Goal: Obtain resource: Obtain resource

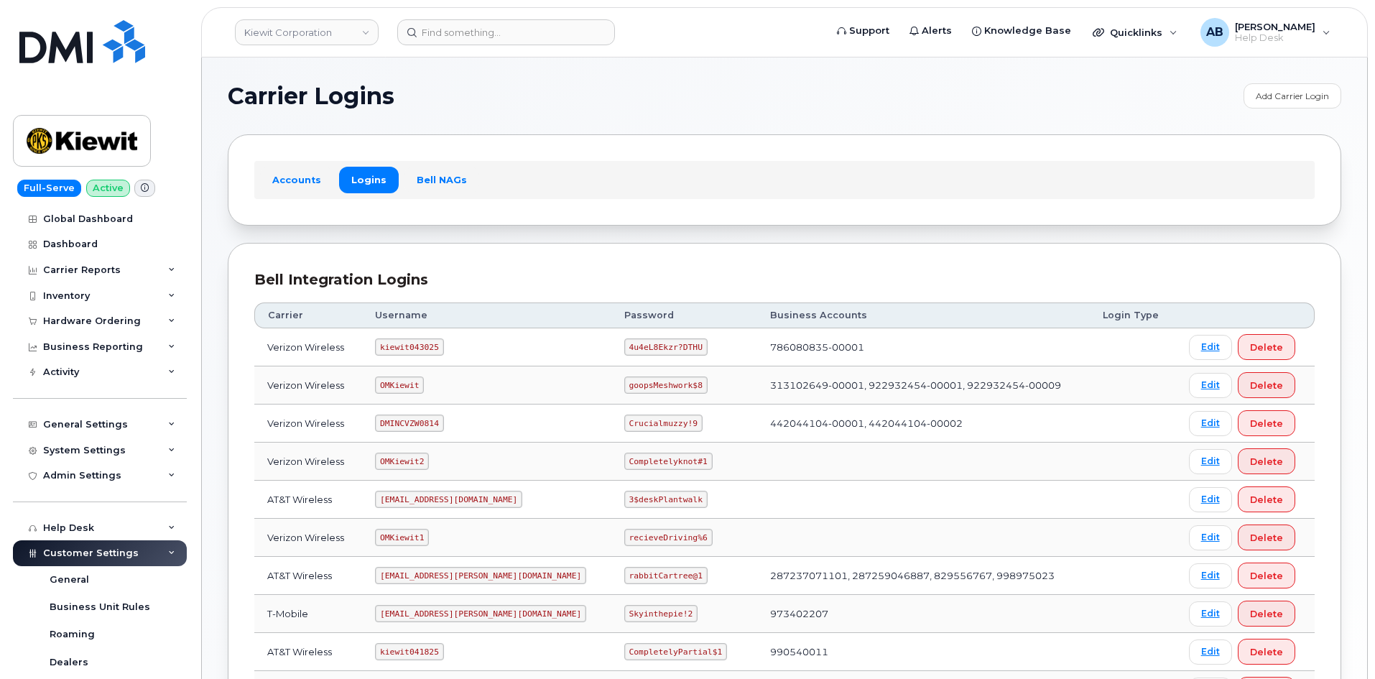
click at [415, 344] on code "kiewit043025" at bounding box center [409, 346] width 68 height 17
copy code "kiewit043025"
click at [634, 343] on code "4u4eL8Ekzr?DTHU" at bounding box center [665, 346] width 83 height 17
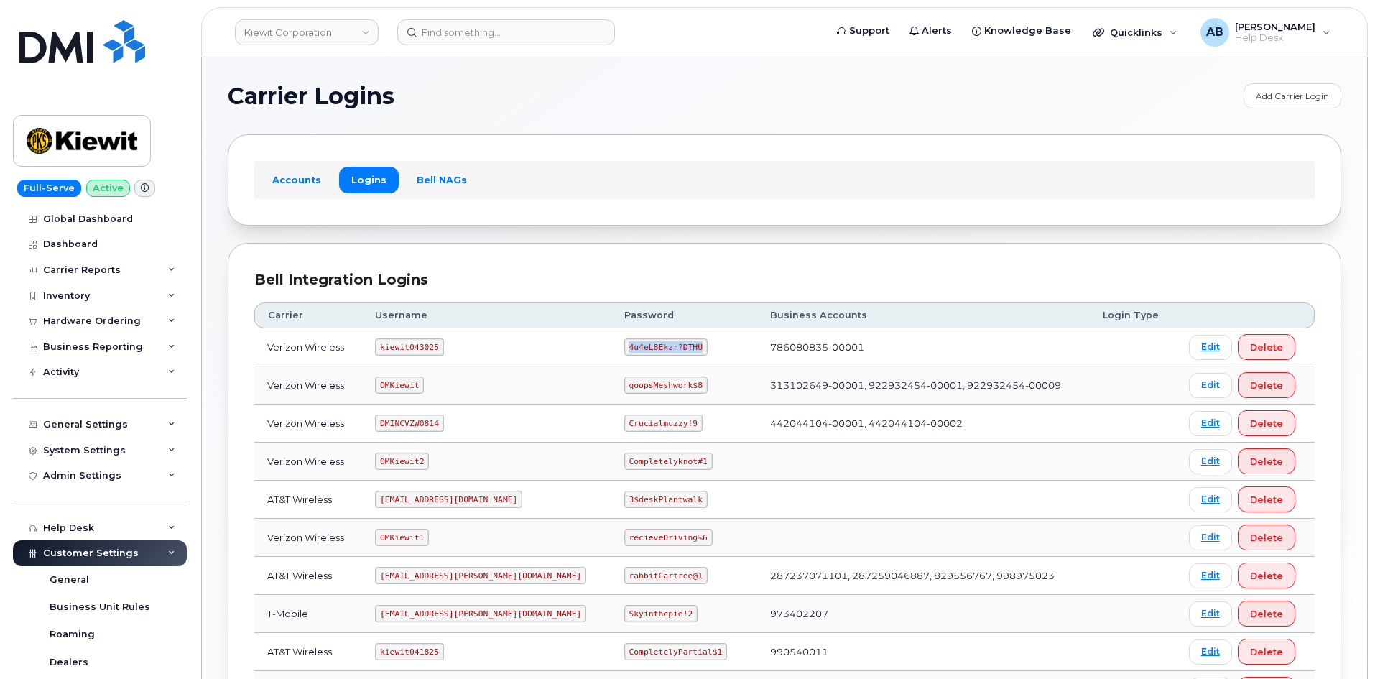
click at [634, 343] on code "4u4eL8Ekzr?DTHU" at bounding box center [665, 346] width 83 height 17
copy code "4u4eL8Ekzr?DTHU"
